Goal: Task Accomplishment & Management: Manage account settings

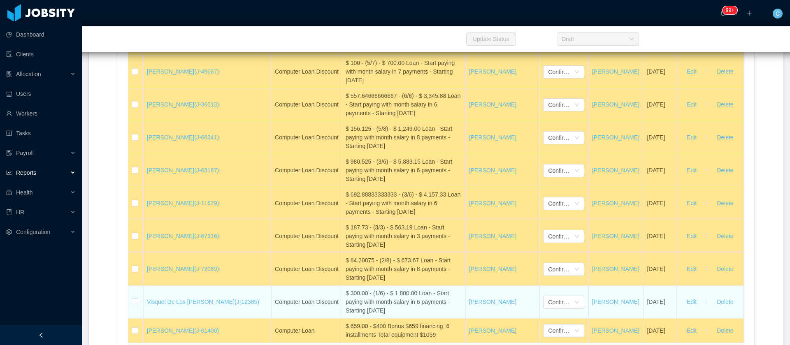
scroll to position [18098, 0]
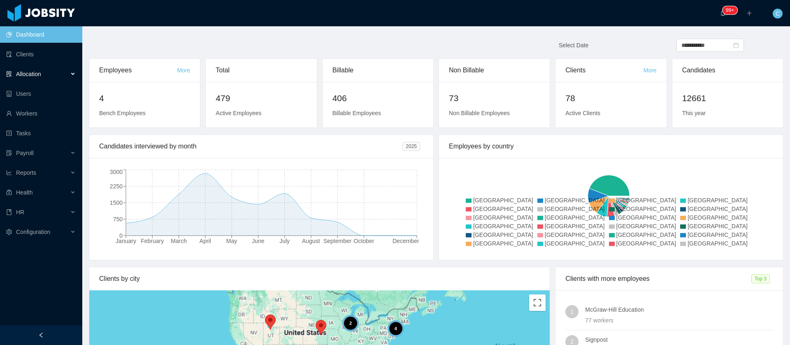
click at [43, 72] on div "Allocation" at bounding box center [41, 74] width 82 height 16
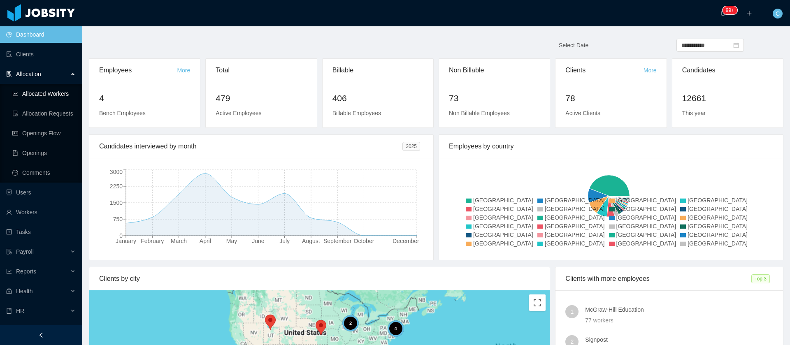
click at [40, 88] on link "Allocated Workers" at bounding box center [43, 94] width 63 height 16
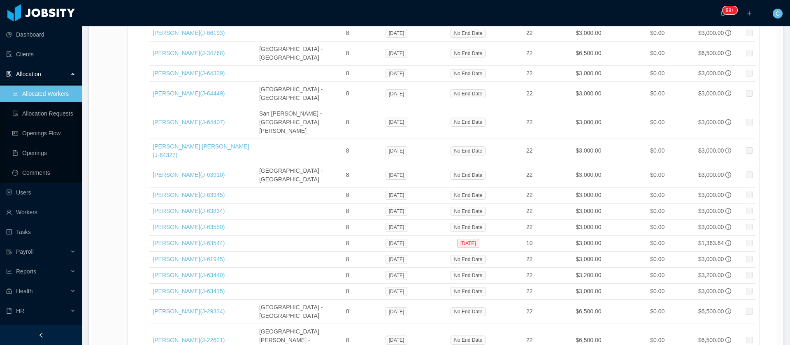
scroll to position [13835, 0]
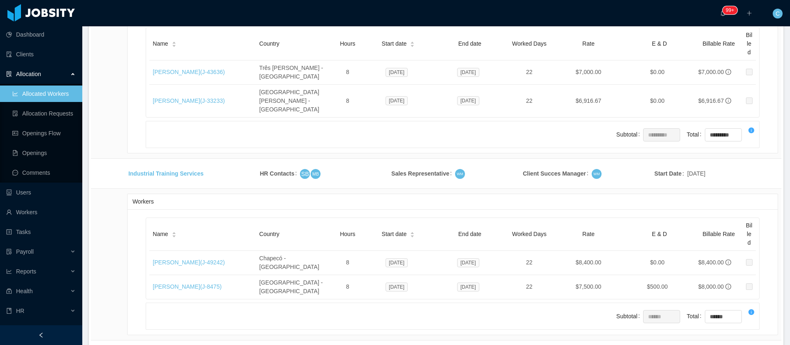
click at [745, 285] on li "500 / page" at bounding box center [749, 283] width 38 height 13
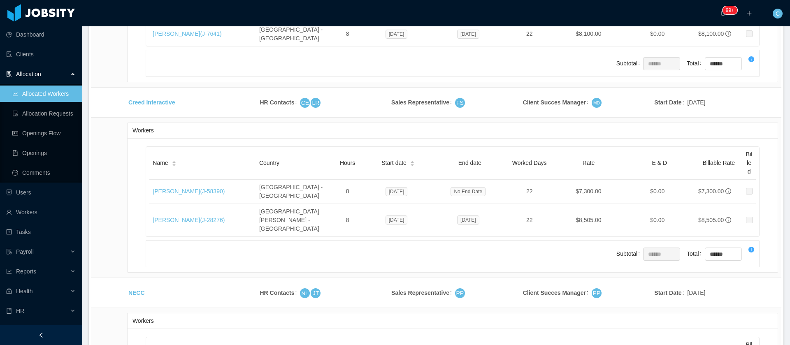
scroll to position [13835, 0]
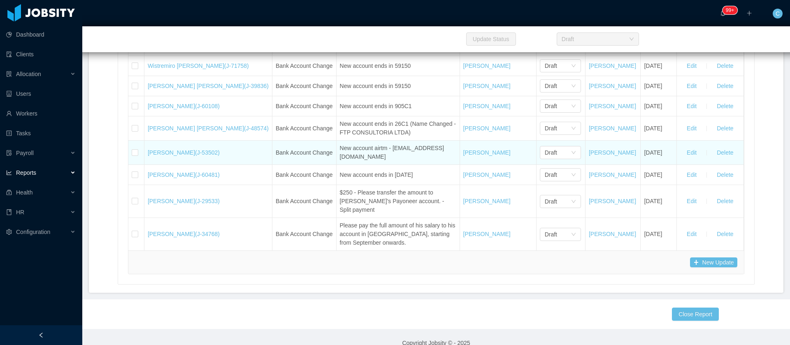
scroll to position [18898, 0]
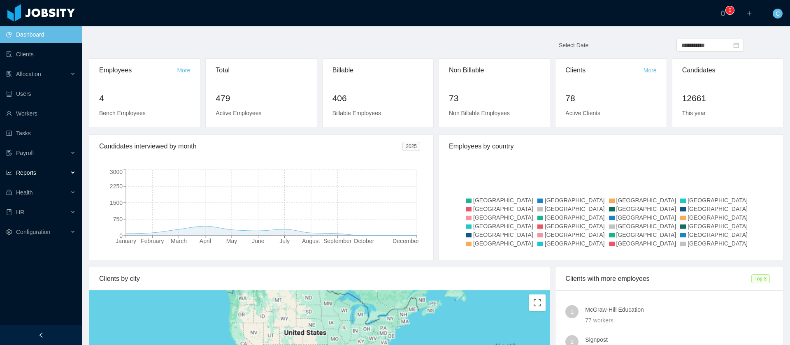
click at [54, 174] on div "Reports" at bounding box center [41, 173] width 82 height 16
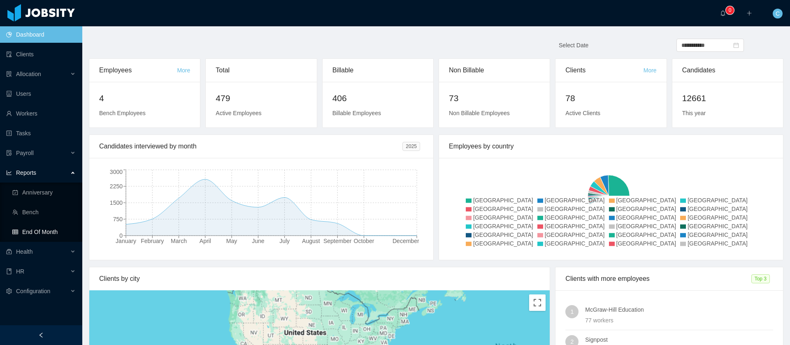
click at [54, 233] on link "End Of Month" at bounding box center [43, 232] width 63 height 16
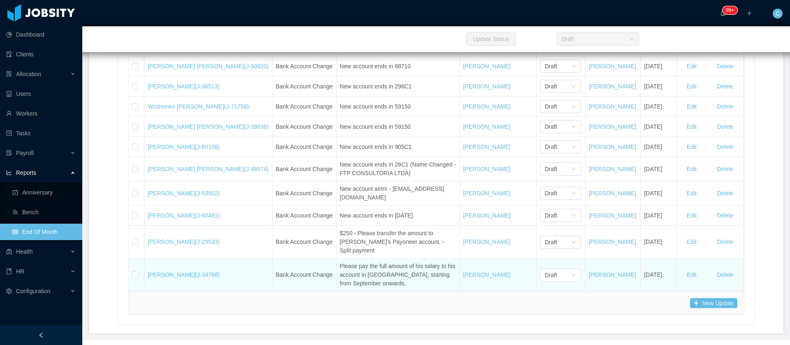
scroll to position [18840, 0]
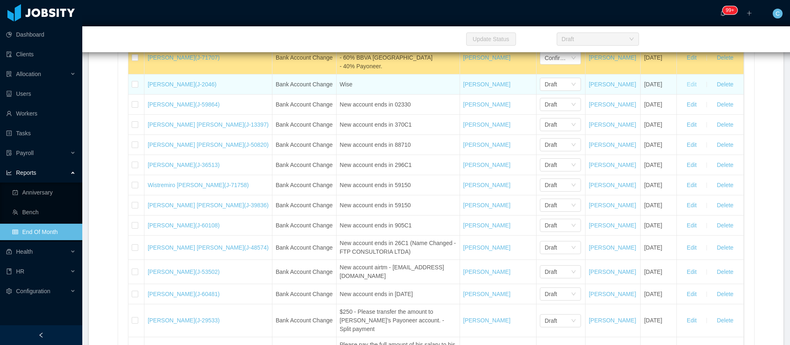
click at [688, 91] on button "Edit" at bounding box center [691, 84] width 23 height 13
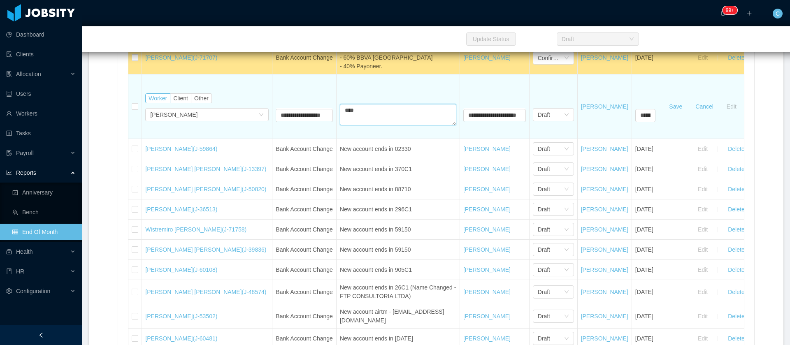
click at [234, 139] on tr "**********" at bounding box center [455, 106] width 655 height 65
click at [393, 126] on textarea "**********" at bounding box center [398, 114] width 116 height 21
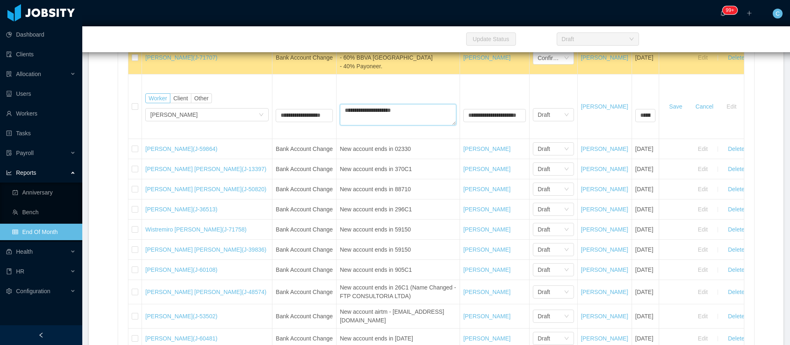
type textarea "**********"
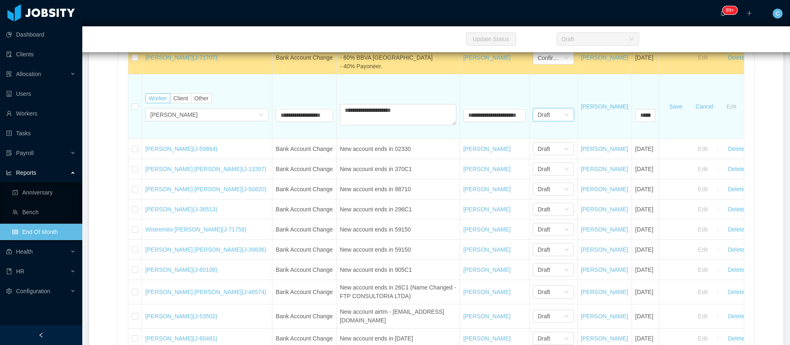
click at [540, 121] on div "Draft" at bounding box center [544, 115] width 12 height 12
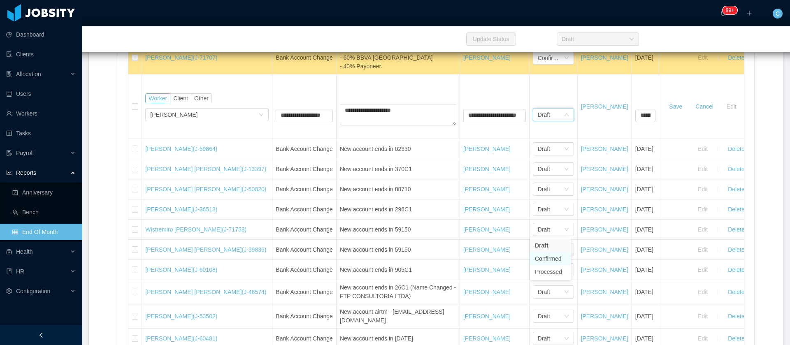
click at [543, 256] on li "Confirmed" at bounding box center [550, 258] width 41 height 13
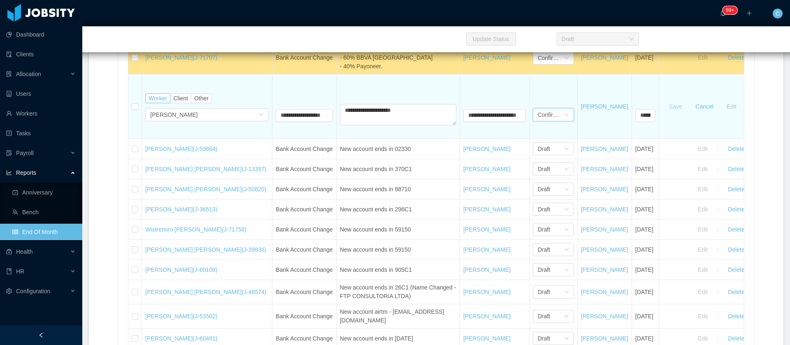
click at [679, 113] on button "Save" at bounding box center [676, 106] width 26 height 13
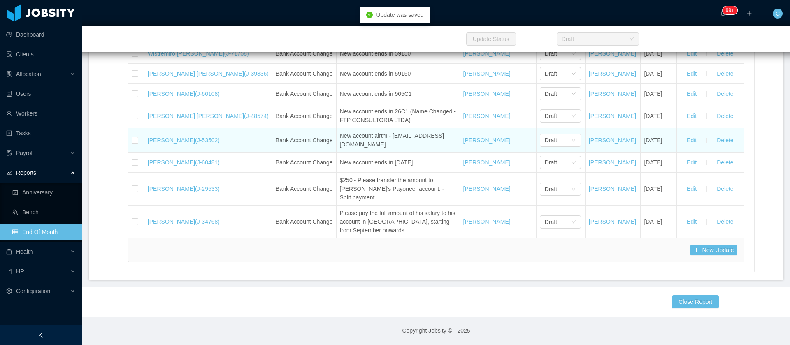
scroll to position [18963, 0]
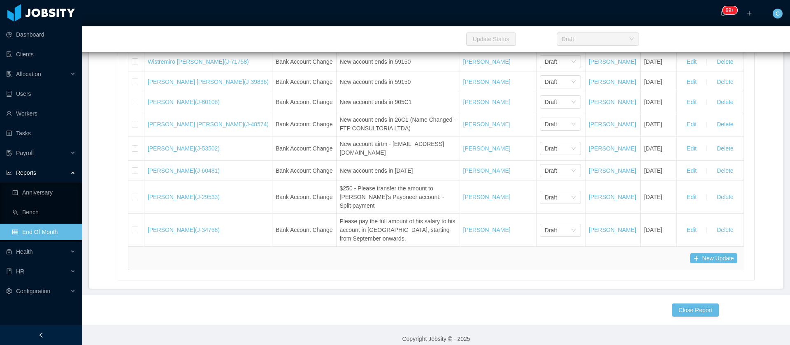
drag, startPoint x: 147, startPoint y: 101, endPoint x: 210, endPoint y: 100, distance: 63.0
copy link "Guilherme Cesar Lamego"
click at [540, 127] on li "Confirmed" at bounding box center [539, 125] width 41 height 13
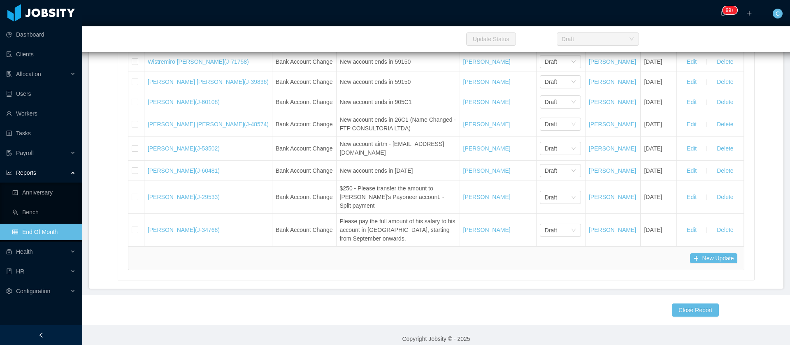
click at [545, 28] on div "Draft" at bounding box center [558, 21] width 26 height 12
click at [541, 163] on li "Confirmed" at bounding box center [539, 165] width 41 height 13
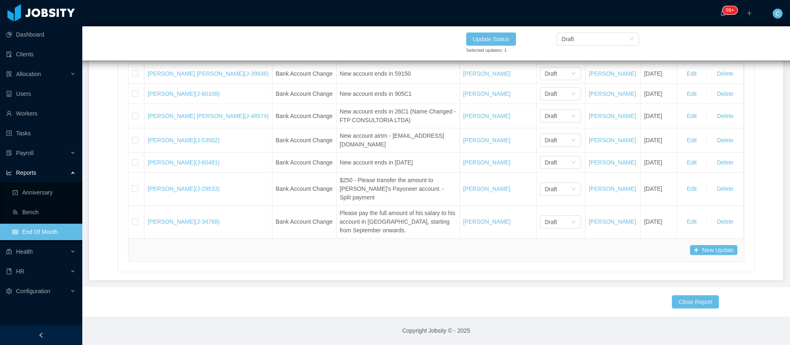
scroll to position [18959, 0]
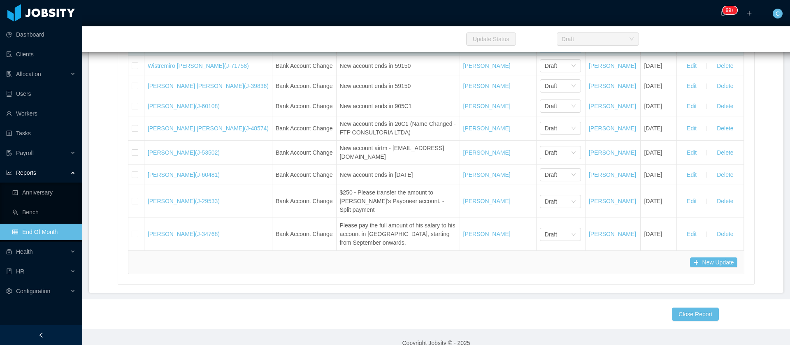
click at [545, 52] on div "Draft" at bounding box center [558, 46] width 26 height 12
click at [536, 191] on li "Confirmed" at bounding box center [539, 189] width 41 height 13
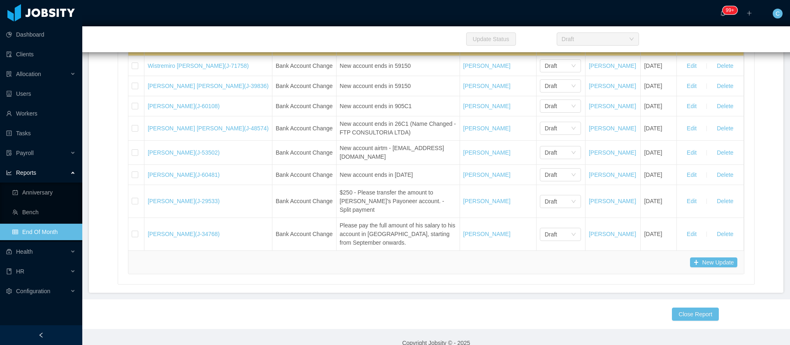
scroll to position [19021, 0]
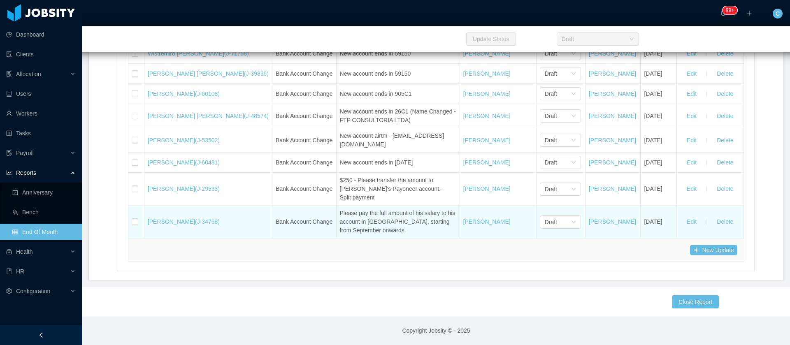
drag, startPoint x: 193, startPoint y: 283, endPoint x: 220, endPoint y: 284, distance: 27.6
click at [220, 238] on td "Fares Emanuel Gómez Cortés (J-34768)" at bounding box center [208, 222] width 128 height 33
click at [545, 228] on div "Draft" at bounding box center [558, 222] width 26 height 12
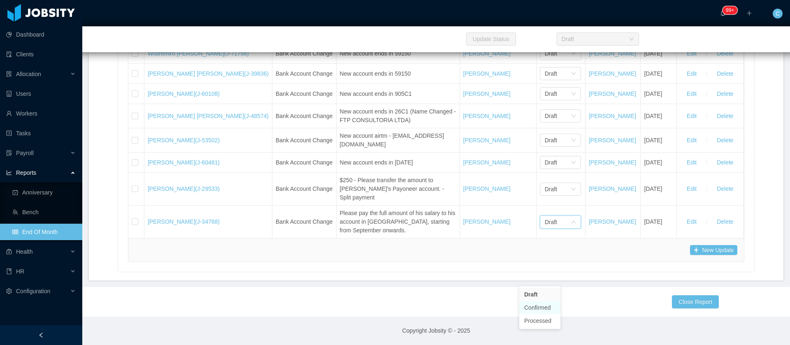
click at [537, 310] on li "Confirmed" at bounding box center [539, 307] width 41 height 13
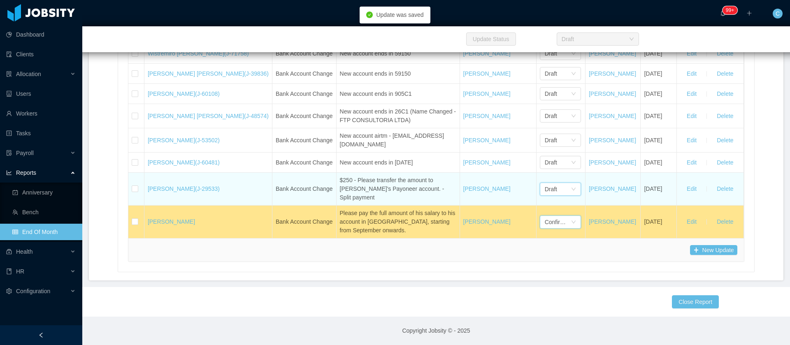
click at [545, 195] on div "Draft" at bounding box center [551, 189] width 12 height 12
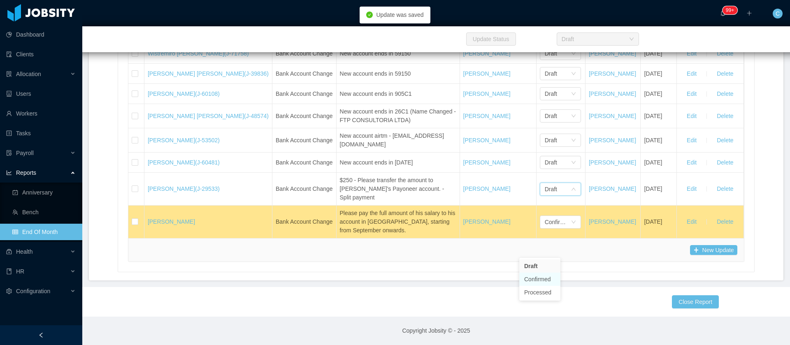
click at [538, 279] on li "Confirmed" at bounding box center [539, 279] width 41 height 13
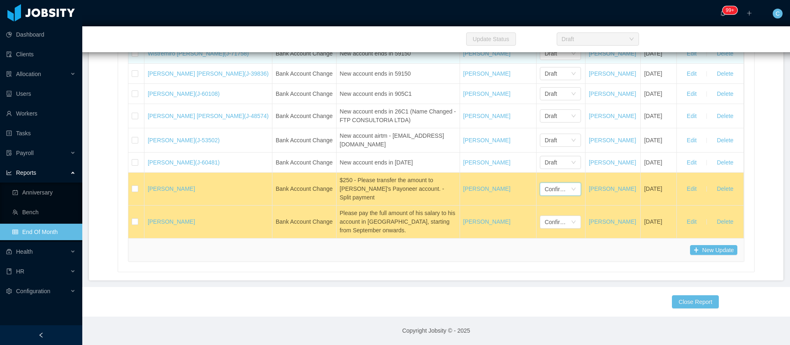
scroll to position [18959, 0]
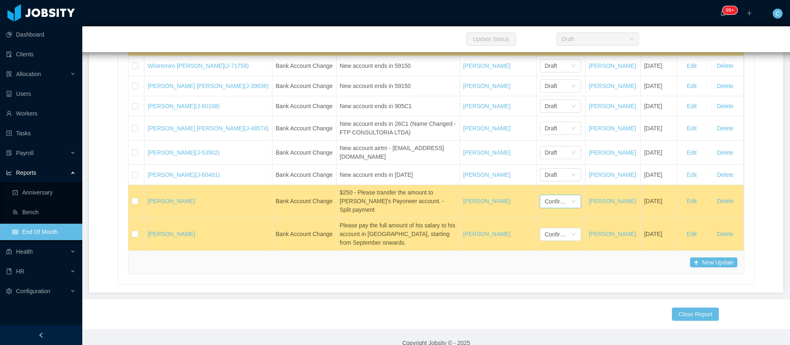
click at [545, 12] on div "Draft" at bounding box center [558, 5] width 26 height 12
click at [549, 148] on li "Confirmed" at bounding box center [539, 149] width 41 height 13
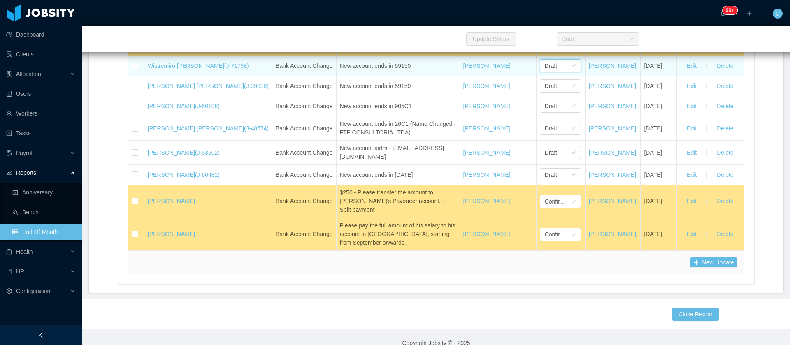
click at [571, 68] on icon "icon: down" at bounding box center [573, 65] width 5 height 5
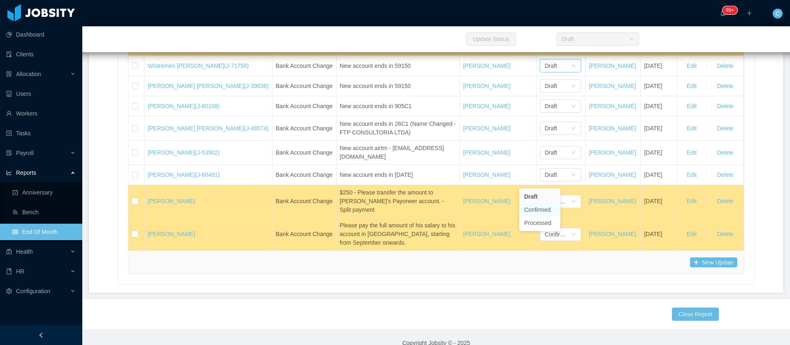
click at [548, 211] on li "Confirmed" at bounding box center [539, 209] width 41 height 13
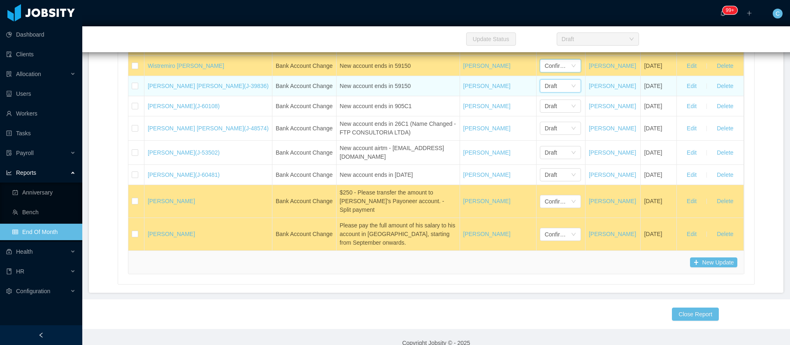
click at [545, 92] on div "Draft" at bounding box center [558, 86] width 26 height 12
click at [684, 93] on button "Edit" at bounding box center [691, 85] width 23 height 13
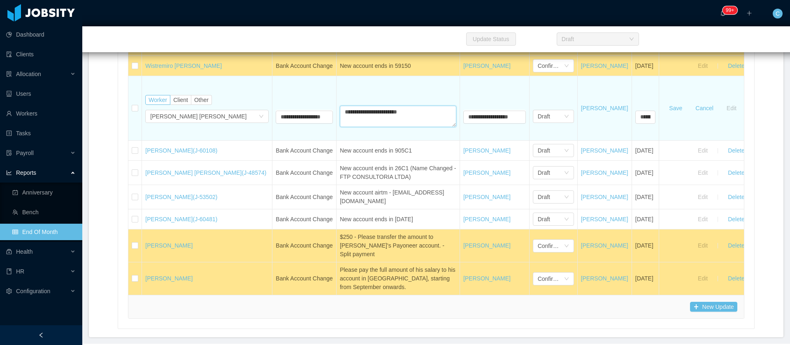
drag, startPoint x: 268, startPoint y: 216, endPoint x: 418, endPoint y: 235, distance: 151.4
click at [245, 141] on tr "**********" at bounding box center [455, 108] width 655 height 65
paste textarea
type textarea "**********"
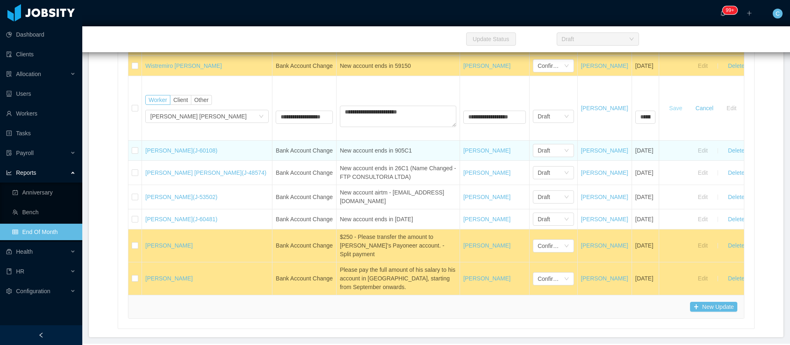
click at [688, 115] on button "Save" at bounding box center [676, 108] width 26 height 13
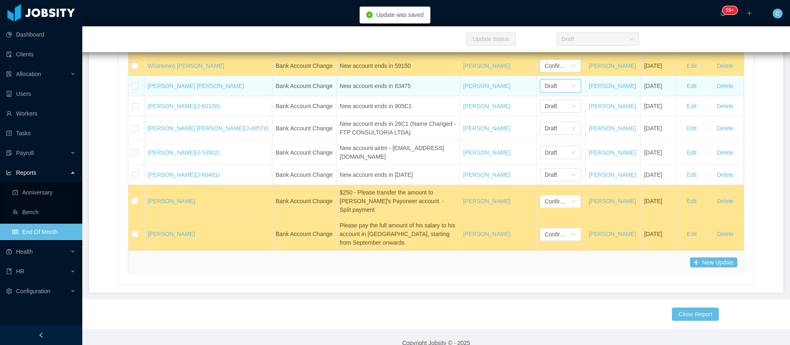
click at [545, 92] on div "Draft" at bounding box center [551, 86] width 12 height 12
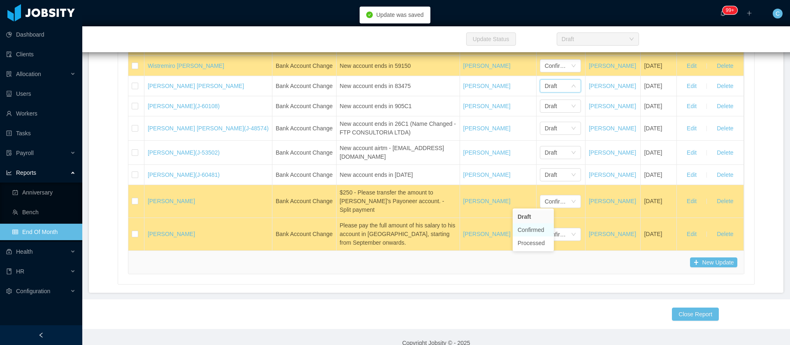
click at [526, 229] on li "Confirmed" at bounding box center [533, 229] width 41 height 13
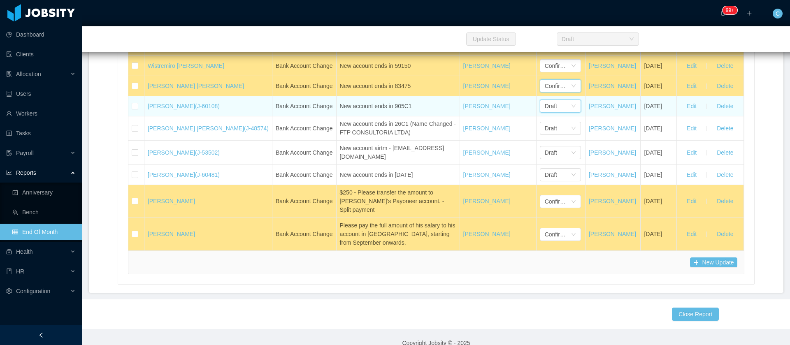
click at [545, 112] on div "Draft" at bounding box center [558, 106] width 26 height 12
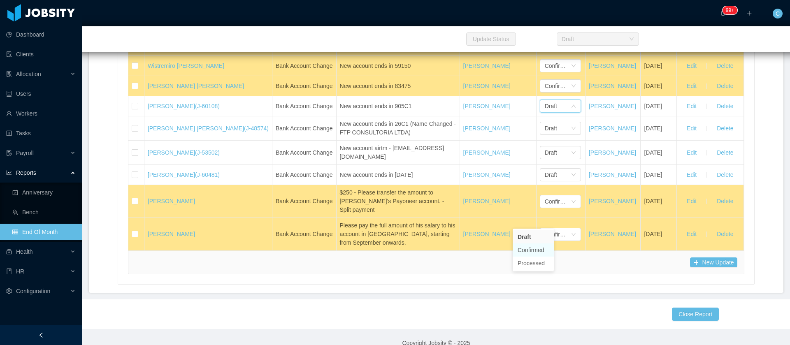
click at [545, 249] on li "Confirmed" at bounding box center [533, 250] width 41 height 13
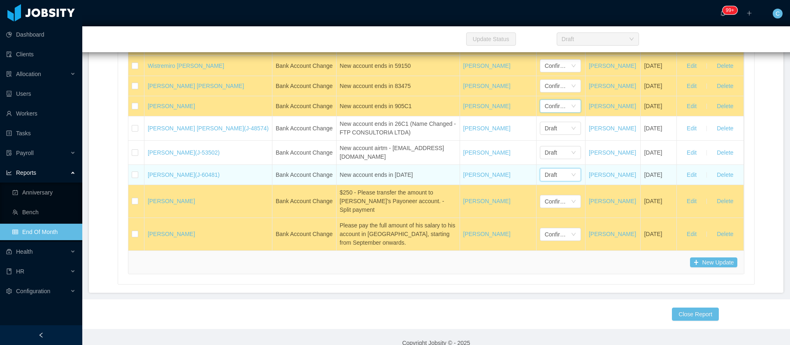
click at [545, 181] on div "Draft" at bounding box center [558, 175] width 26 height 12
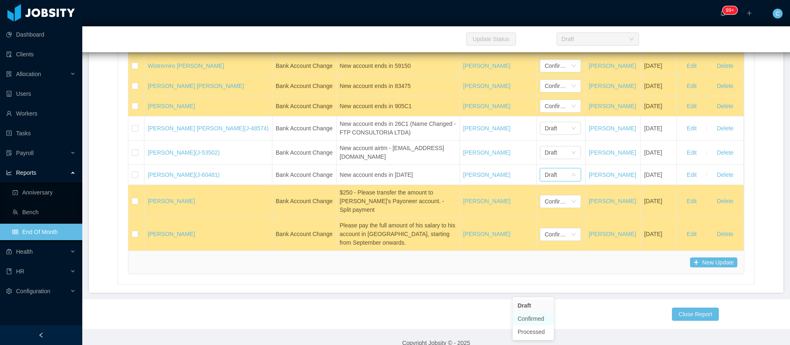
click at [537, 319] on li "Confirmed" at bounding box center [533, 318] width 41 height 13
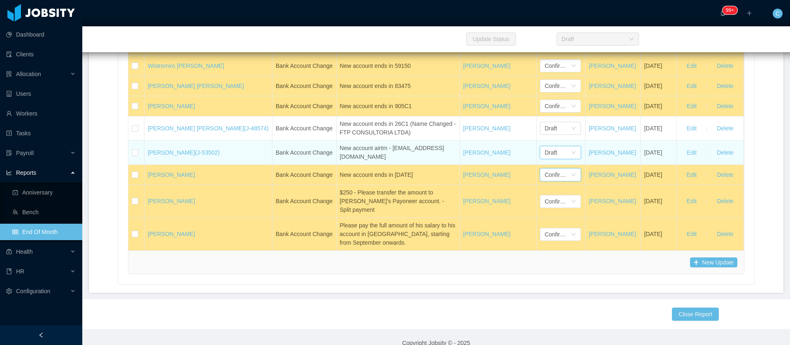
click at [545, 159] on div "Draft" at bounding box center [551, 152] width 12 height 12
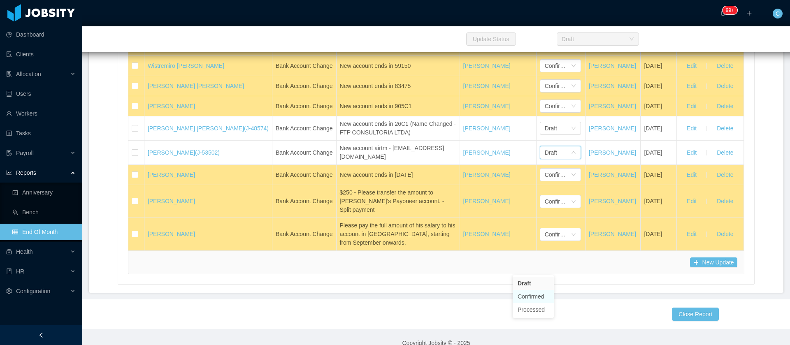
click at [532, 298] on li "Confirmed" at bounding box center [533, 296] width 41 height 13
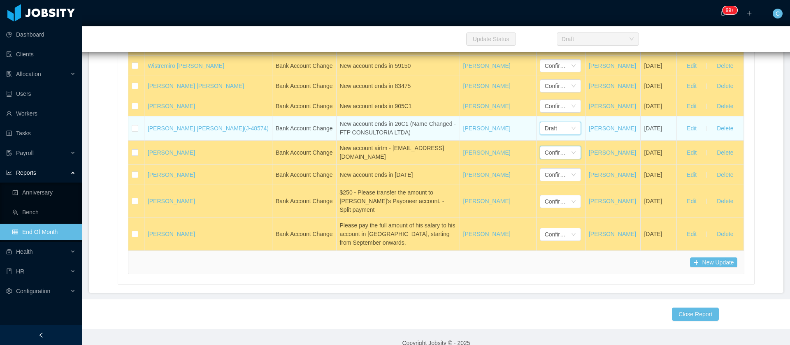
click at [545, 135] on div "Draft" at bounding box center [558, 128] width 26 height 12
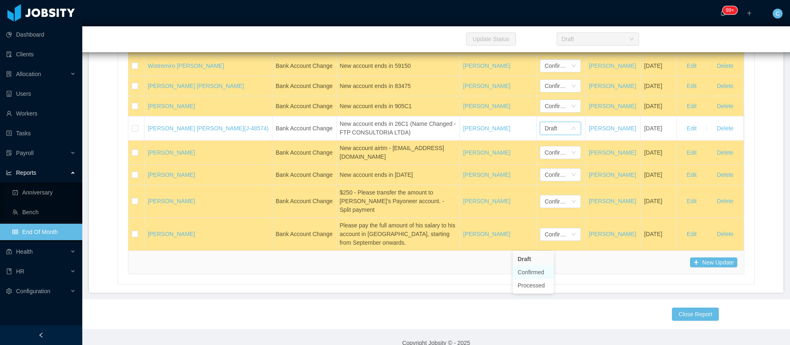
click at [536, 275] on li "Confirmed" at bounding box center [533, 272] width 41 height 13
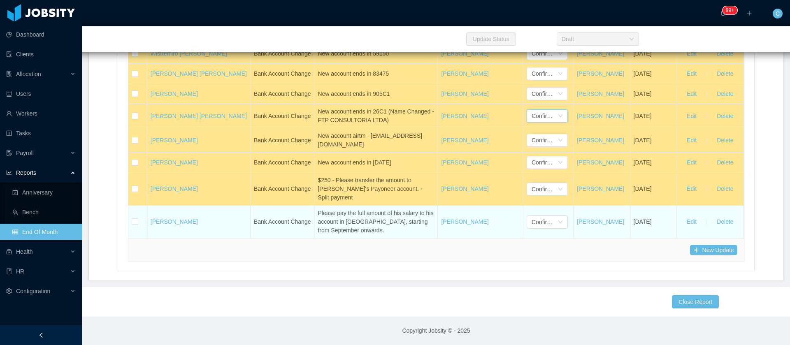
scroll to position [19025, 0]
drag, startPoint x: 148, startPoint y: 278, endPoint x: 236, endPoint y: 283, distance: 88.2
click at [236, 238] on tr "Fares Emanuel Gómez Cortés Bank Account Change Please pay the full amount of hi…" at bounding box center [435, 222] width 615 height 33
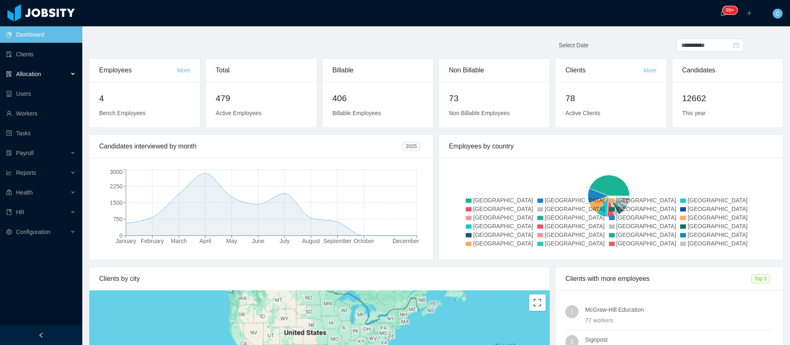
click at [53, 81] on div "Allocation" at bounding box center [41, 74] width 82 height 16
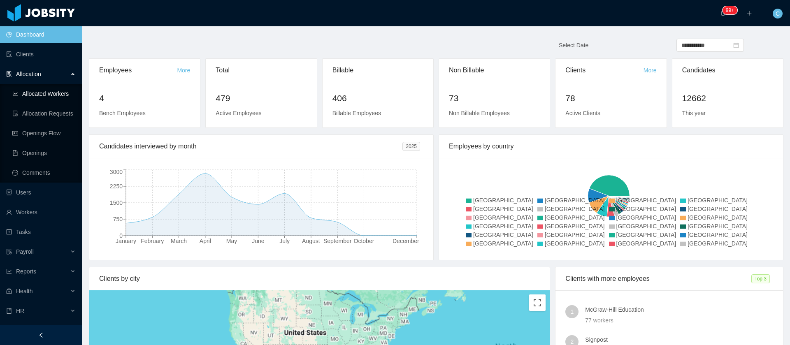
click at [45, 95] on link "Allocated Workers" at bounding box center [43, 94] width 63 height 16
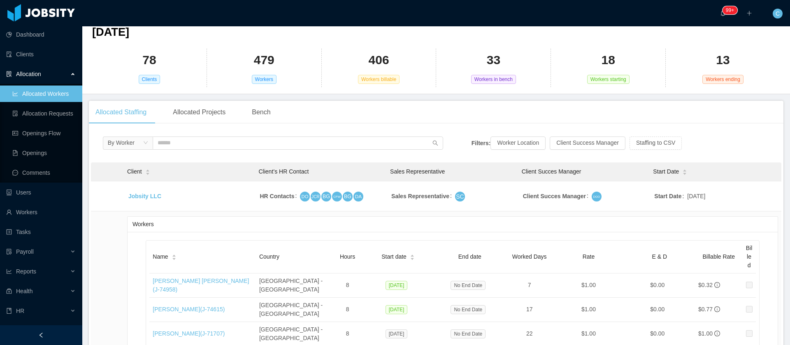
scroll to position [62, 0]
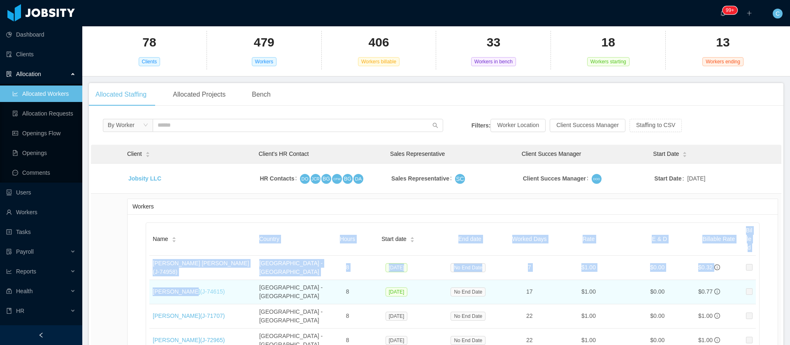
drag, startPoint x: 148, startPoint y: 281, endPoint x: 185, endPoint y: 281, distance: 36.6
click at [223, 280] on td "Hellyn Borim (J- 74615 )" at bounding box center [202, 292] width 107 height 24
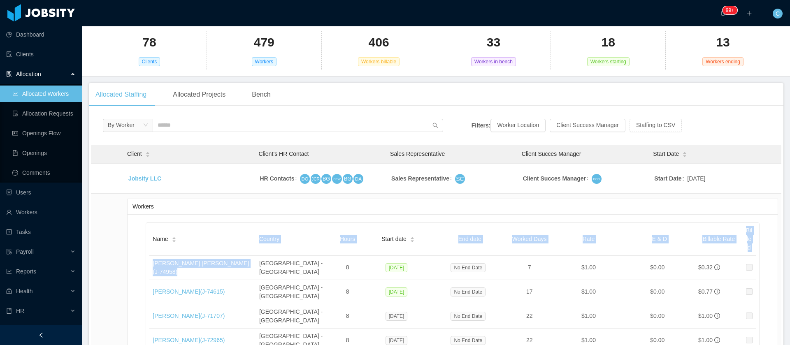
copy table "Name Country Hours Start date End date Worked Days Rate E & D Billable Rate Bil…"
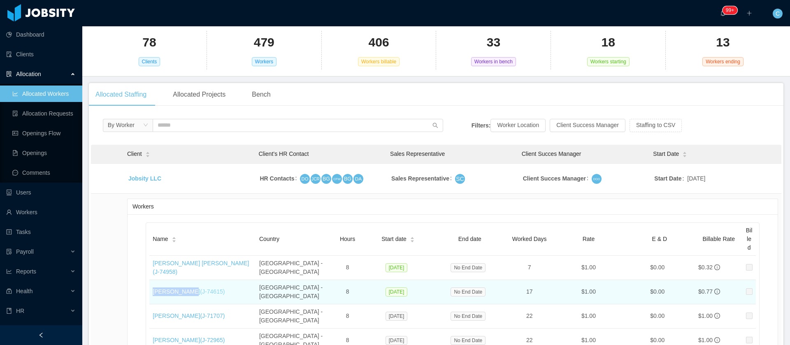
drag, startPoint x: 167, startPoint y: 281, endPoint x: 184, endPoint y: 281, distance: 16.9
click at [184, 281] on td "Hellyn Borim (J- 74615 )" at bounding box center [202, 292] width 107 height 24
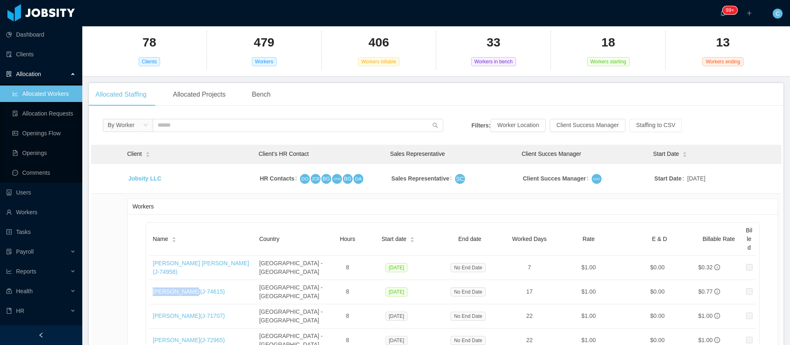
copy link "Hellyn Borim"
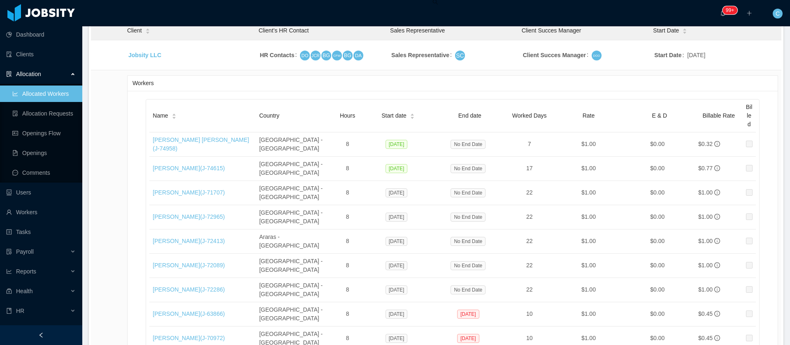
scroll to position [11047, 0]
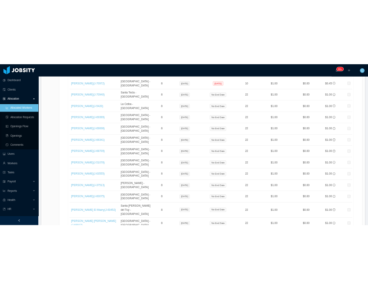
scroll to position [8702, 0]
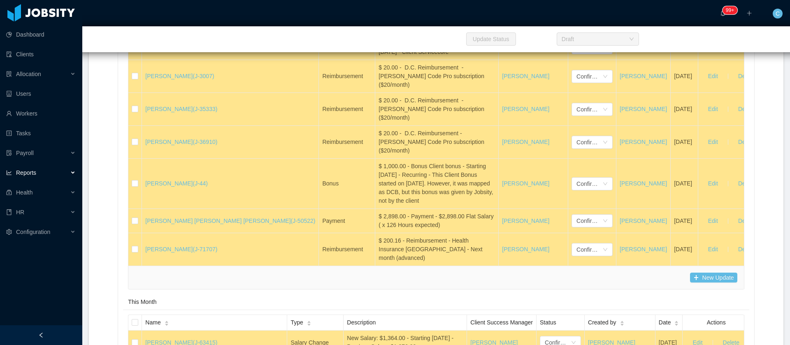
scroll to position [1529, 0]
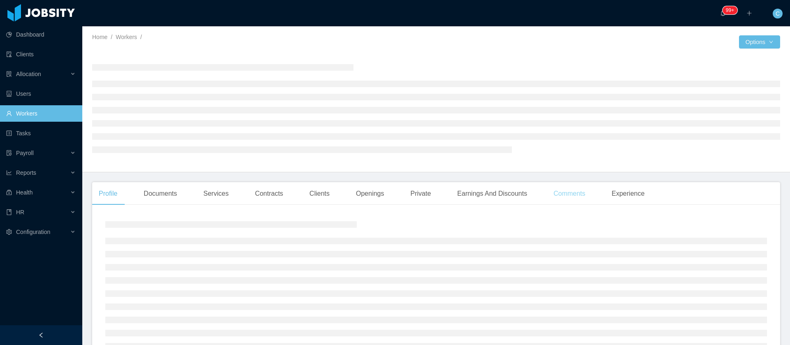
click at [562, 194] on div "Comments" at bounding box center [569, 193] width 45 height 23
click at [506, 192] on div "Earnings And Discounts" at bounding box center [492, 193] width 83 height 23
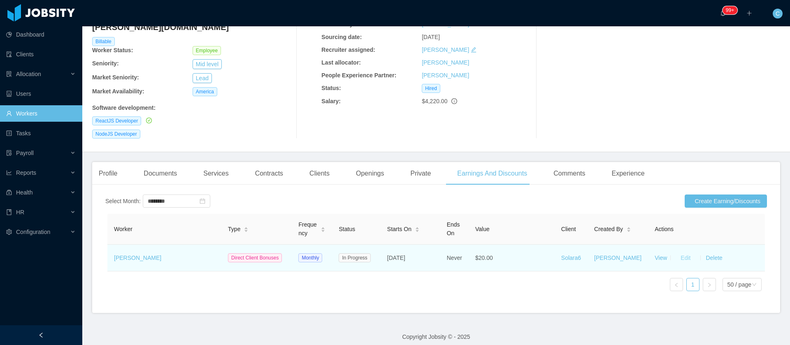
click at [674, 251] on button "Edit" at bounding box center [685, 257] width 23 height 13
